Goal: Navigation & Orientation: Find specific page/section

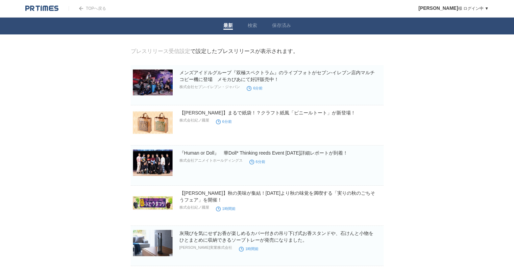
drag, startPoint x: 101, startPoint y: 89, endPoint x: 101, endPoint y: 147, distance: 57.8
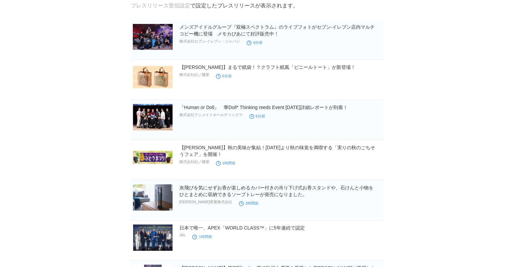
scroll to position [135, 0]
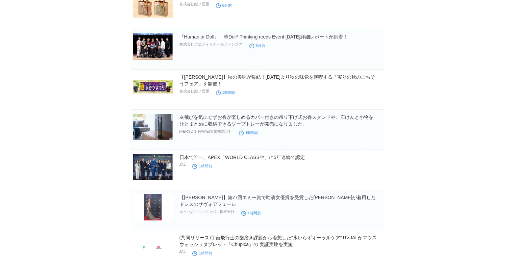
scroll to position [203, 0]
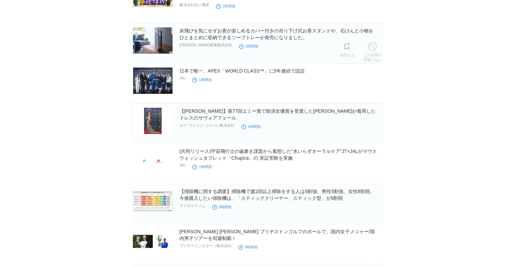
click at [143, 39] on img at bounding box center [153, 40] width 40 height 26
click at [113, 70] on body "TOPへ戻る [PERSON_NAME] ログイン中 ▼ プレスリリース受信設定 フォロー 除外リスト アカウント設定 閲覧履歴 退会手続き PR TIMES…" at bounding box center [257, 248] width 514 height 903
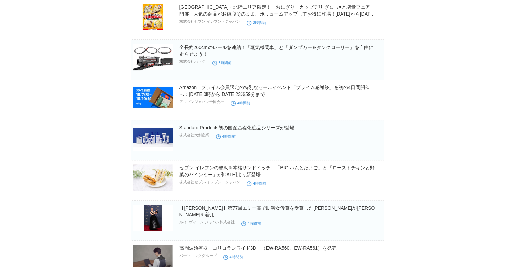
scroll to position [541, 0]
